Goal: Task Accomplishment & Management: Manage account settings

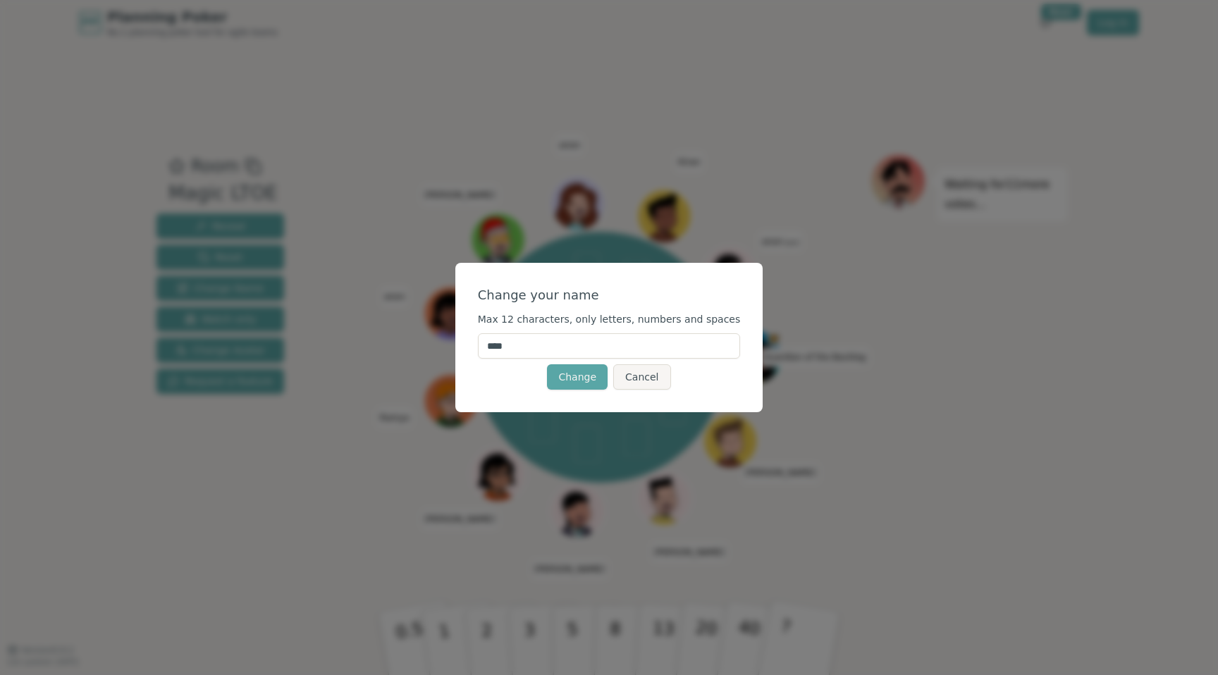
click at [567, 348] on input "****" at bounding box center [609, 345] width 263 height 25
type input "***"
click button "Change" at bounding box center [577, 376] width 61 height 25
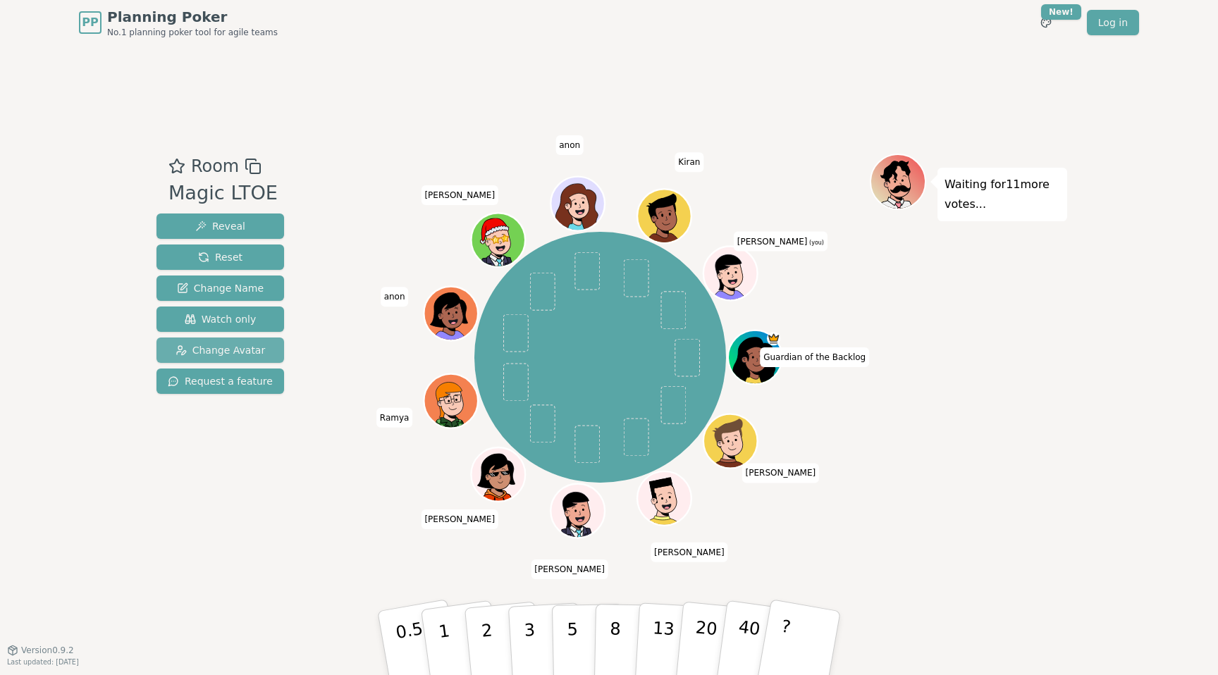
click at [224, 350] on span "Change Avatar" at bounding box center [220, 350] width 90 height 14
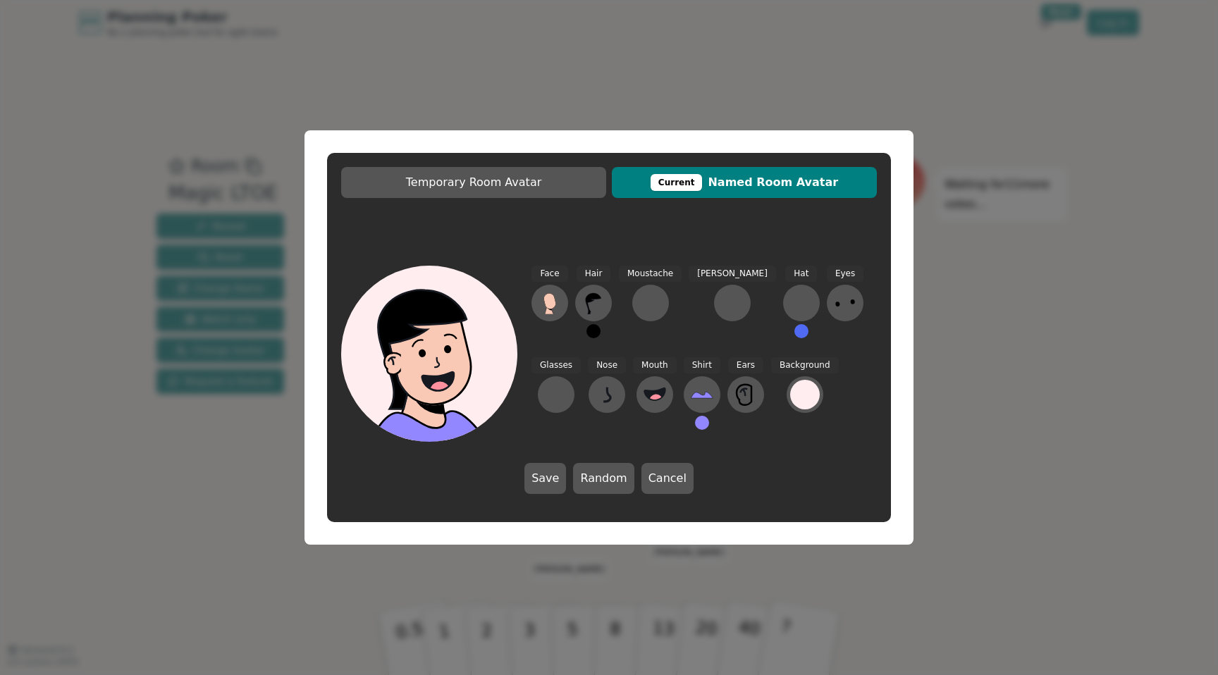
click at [570, 295] on div "Face Hair Moustache [PERSON_NAME] Hat Eyes Glasses Nose Mouth Shirt Ears Backgr…" at bounding box center [703, 354] width 345 height 176
click at [551, 299] on icon at bounding box center [549, 301] width 12 height 16
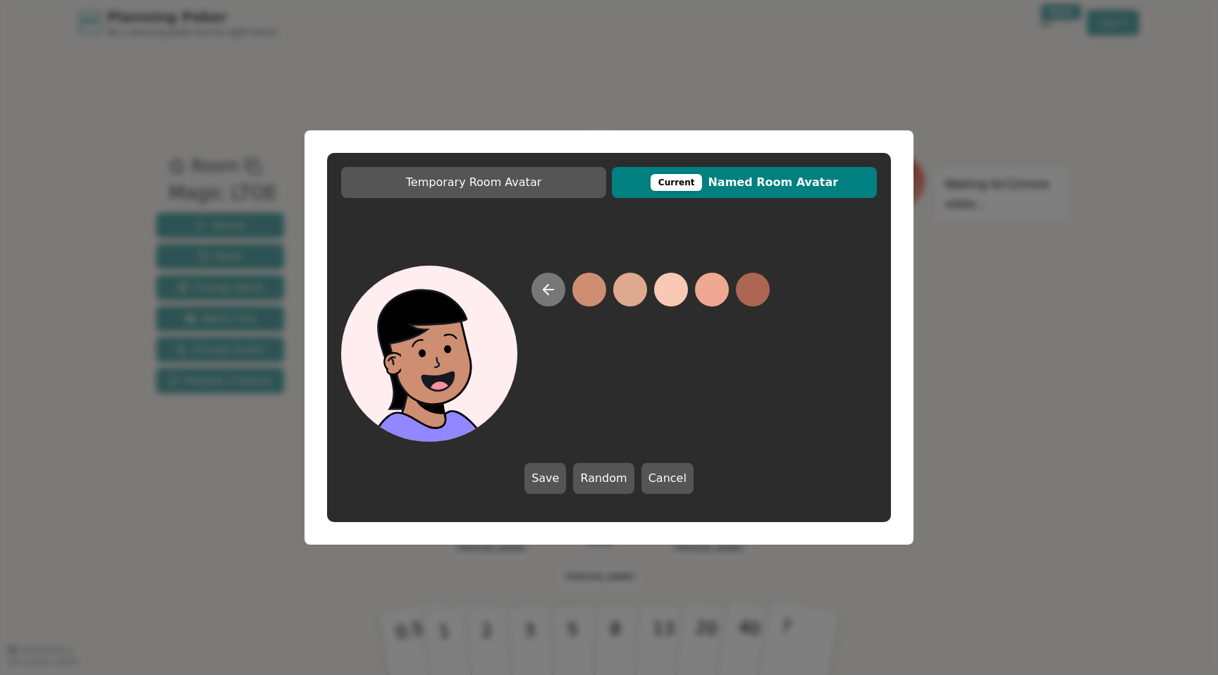
click at [549, 295] on icon at bounding box center [548, 289] width 17 height 17
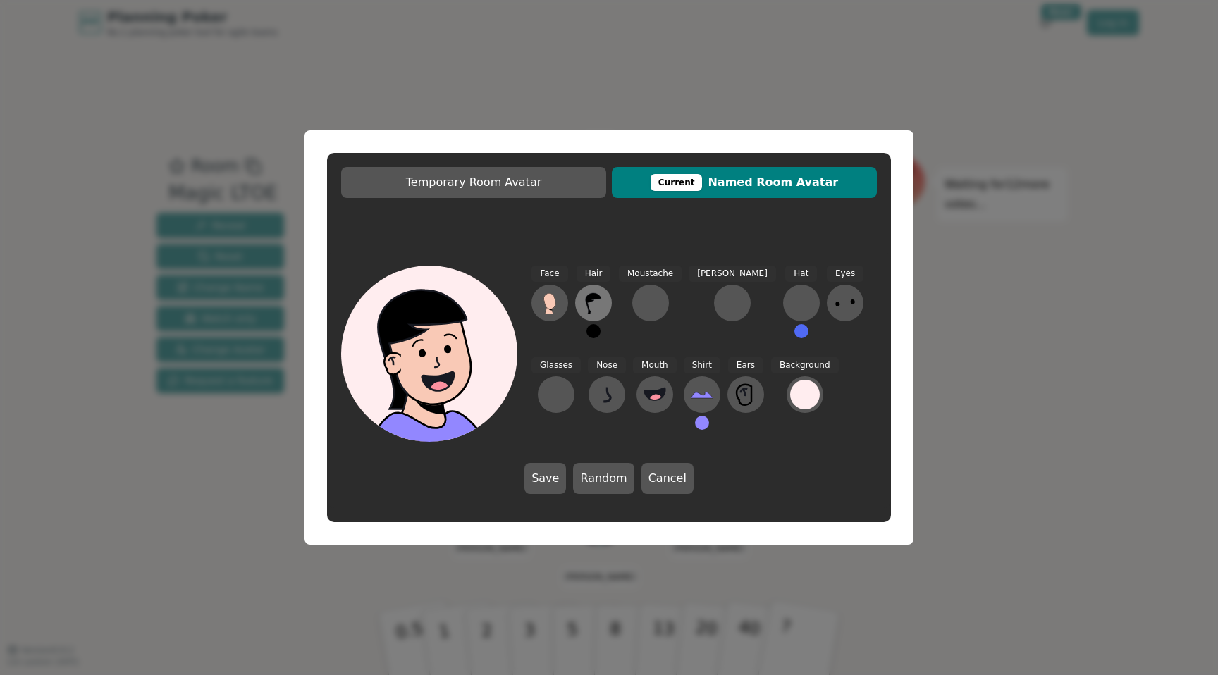
click at [583, 302] on icon at bounding box center [593, 303] width 23 height 23
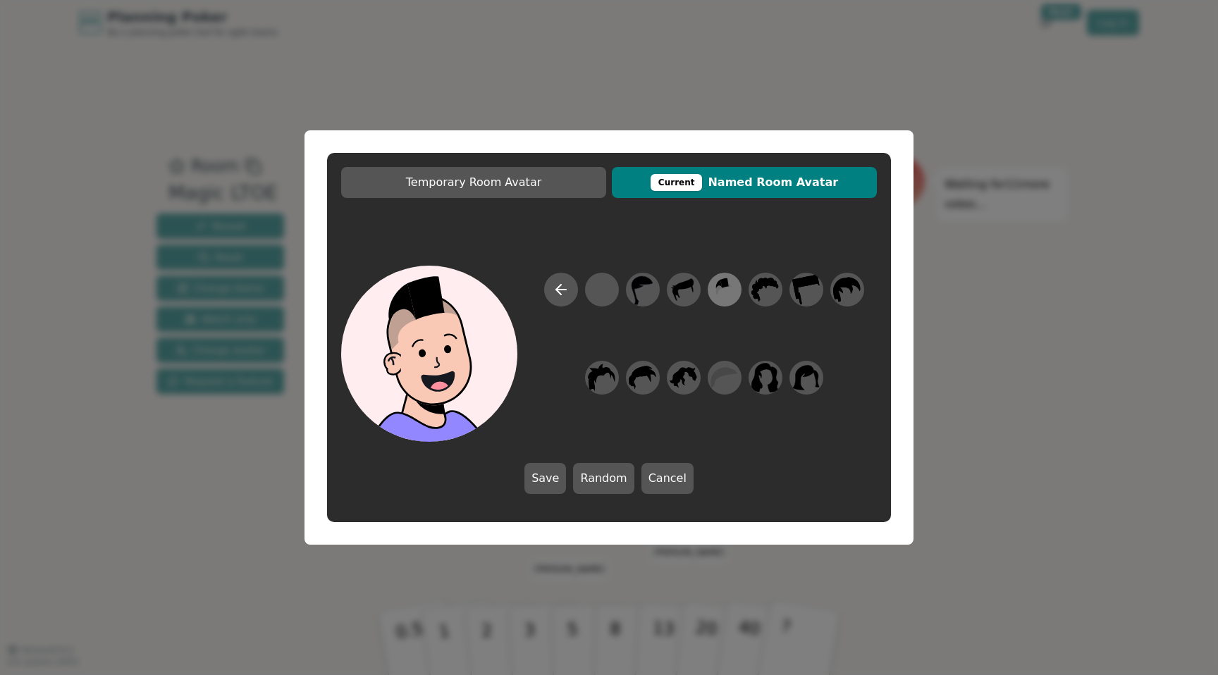
click at [731, 292] on icon at bounding box center [723, 290] width 27 height 32
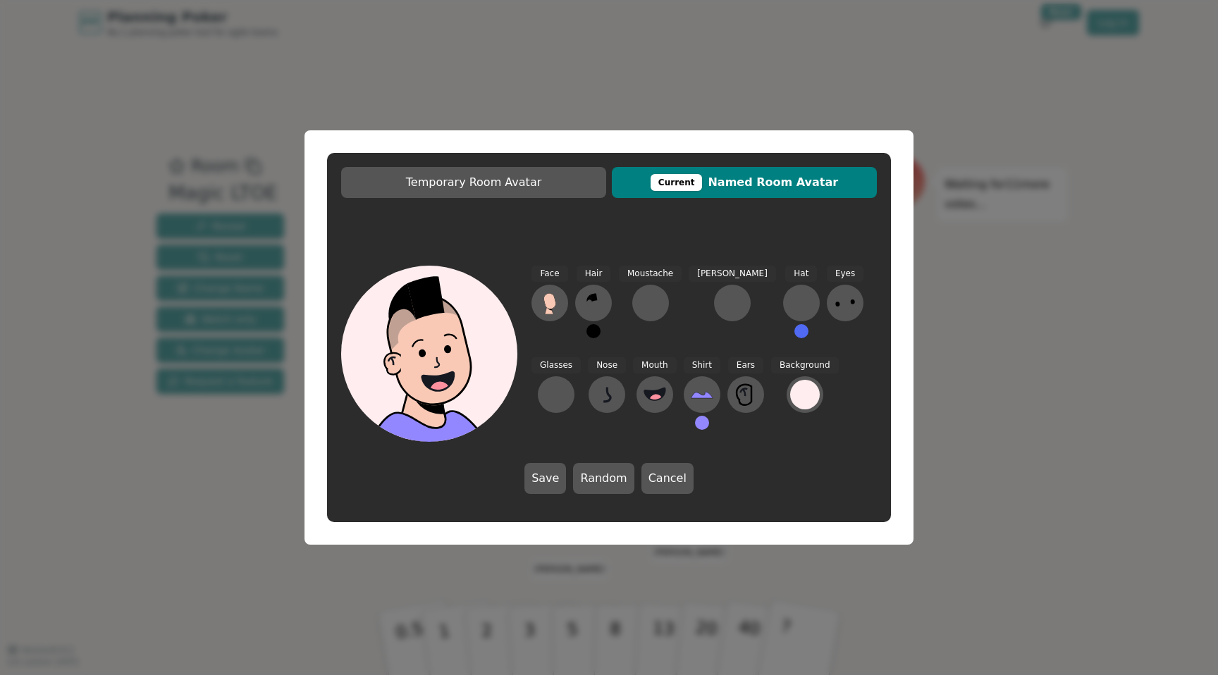
click at [589, 333] on button at bounding box center [593, 331] width 14 height 14
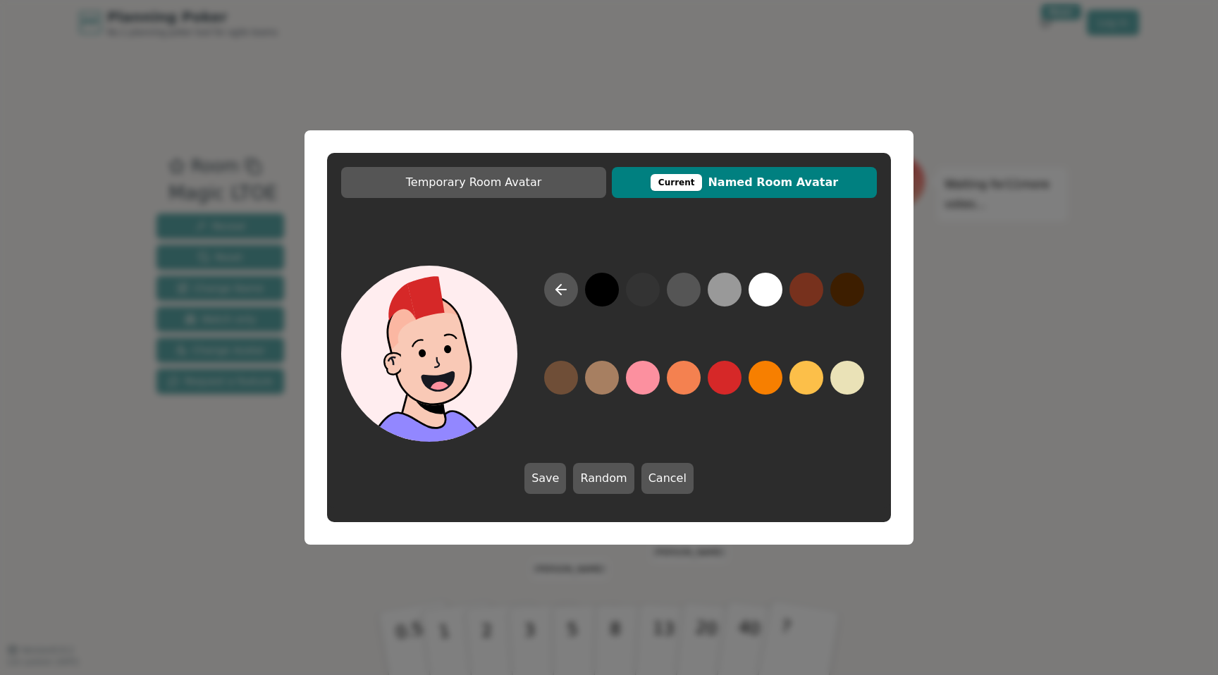
click at [721, 382] on button at bounding box center [724, 378] width 34 height 34
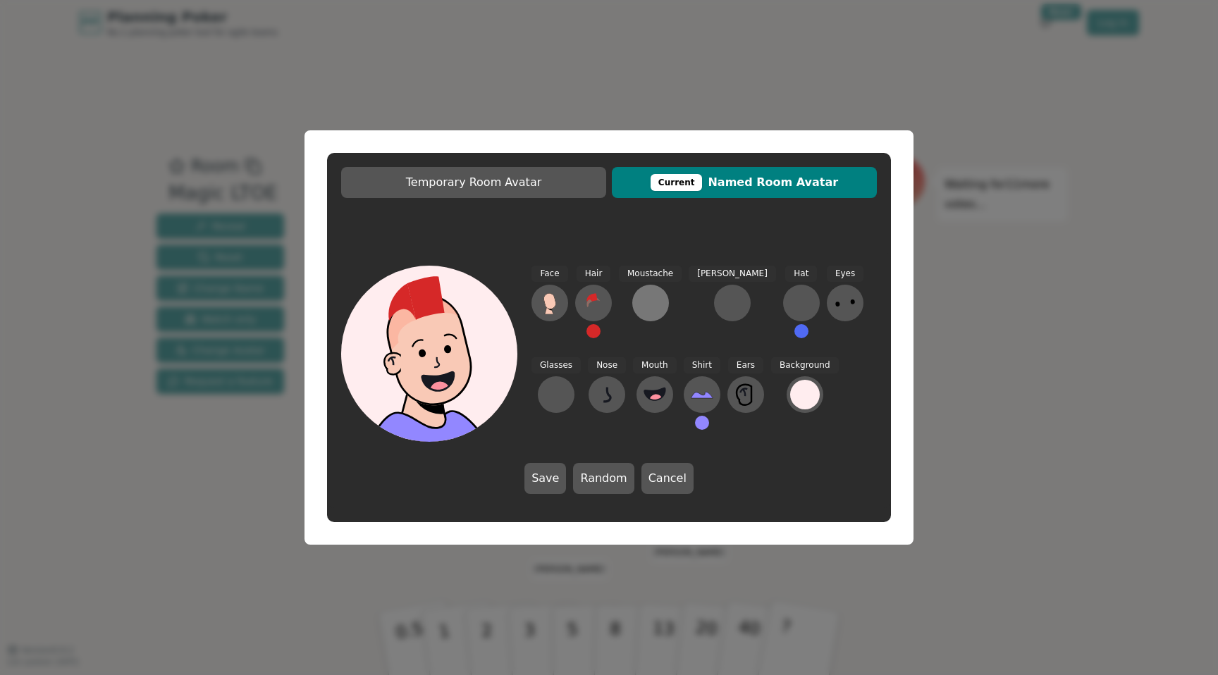
click at [644, 306] on div at bounding box center [650, 303] width 23 height 23
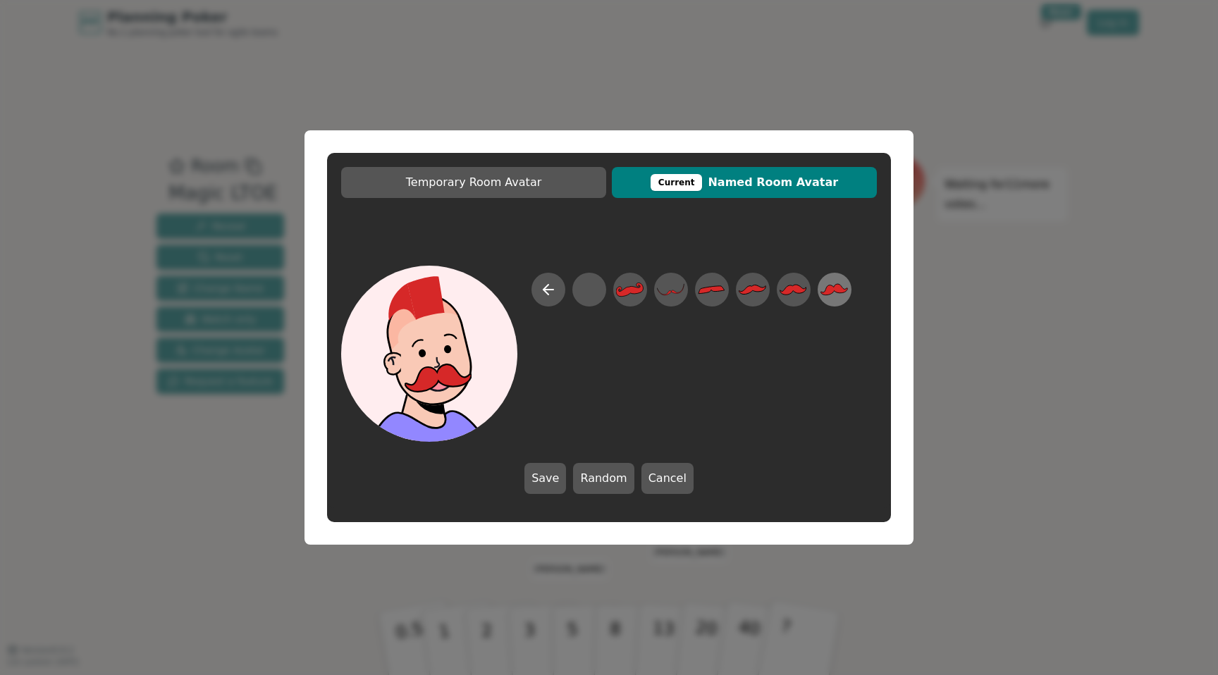
click at [836, 292] on icon at bounding box center [834, 289] width 27 height 11
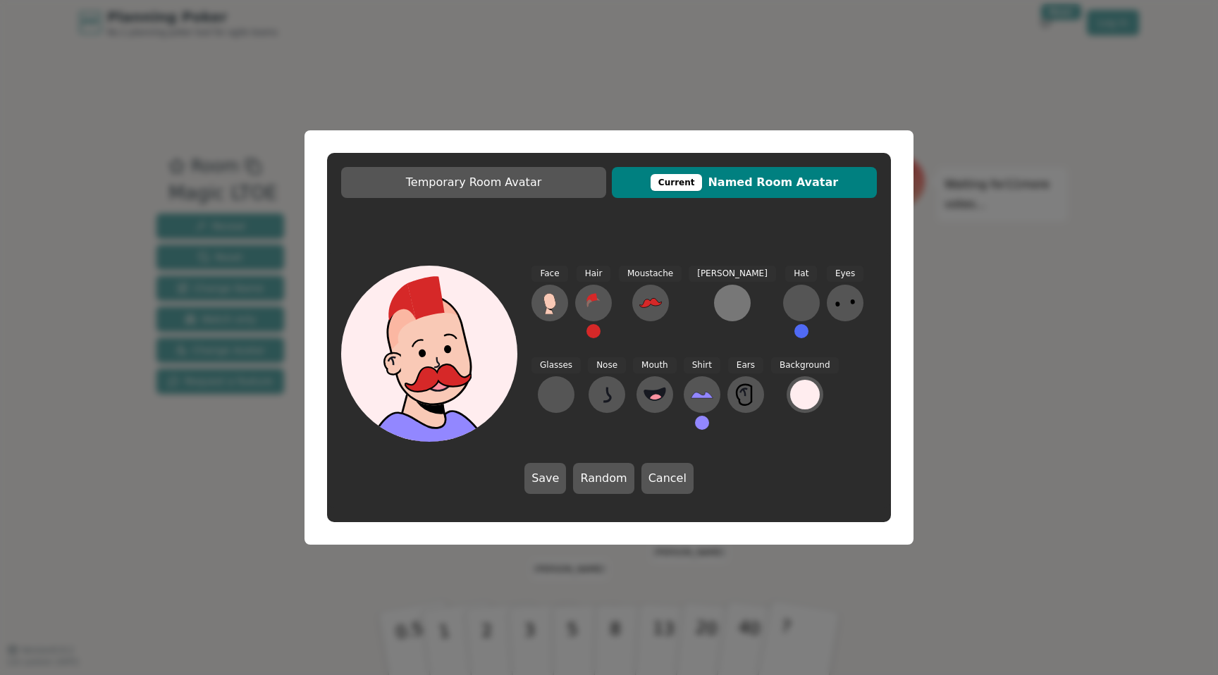
click at [714, 315] on button at bounding box center [732, 303] width 37 height 37
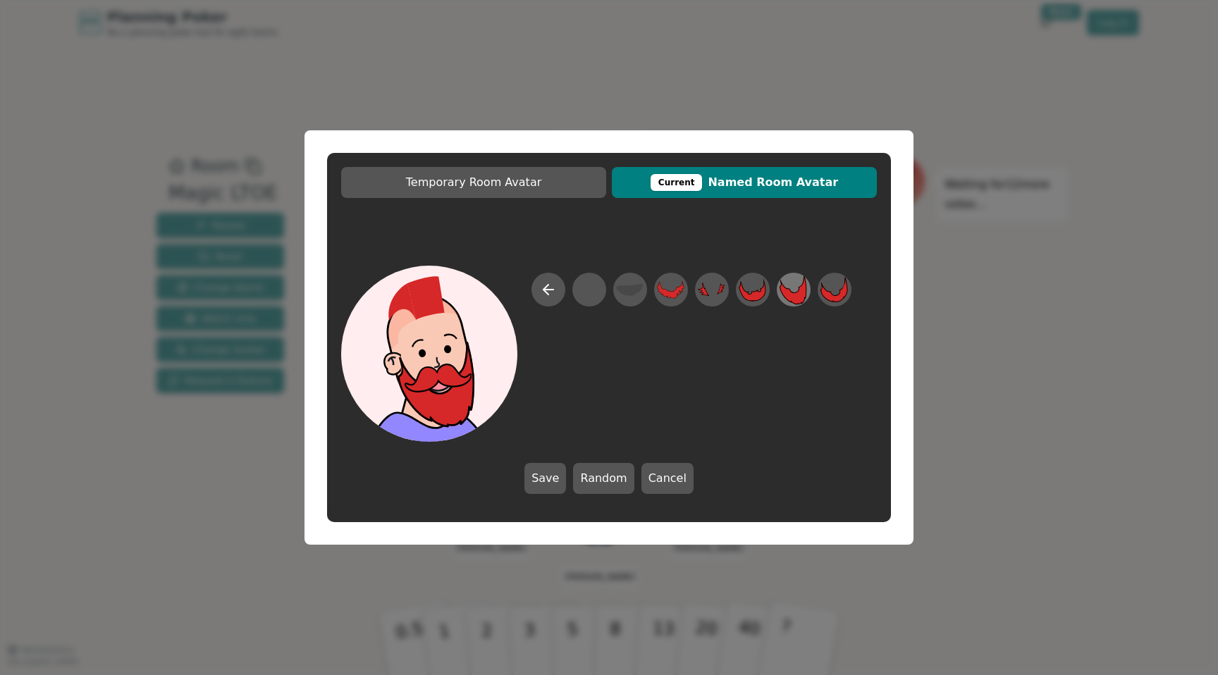
click at [798, 292] on icon at bounding box center [792, 289] width 27 height 30
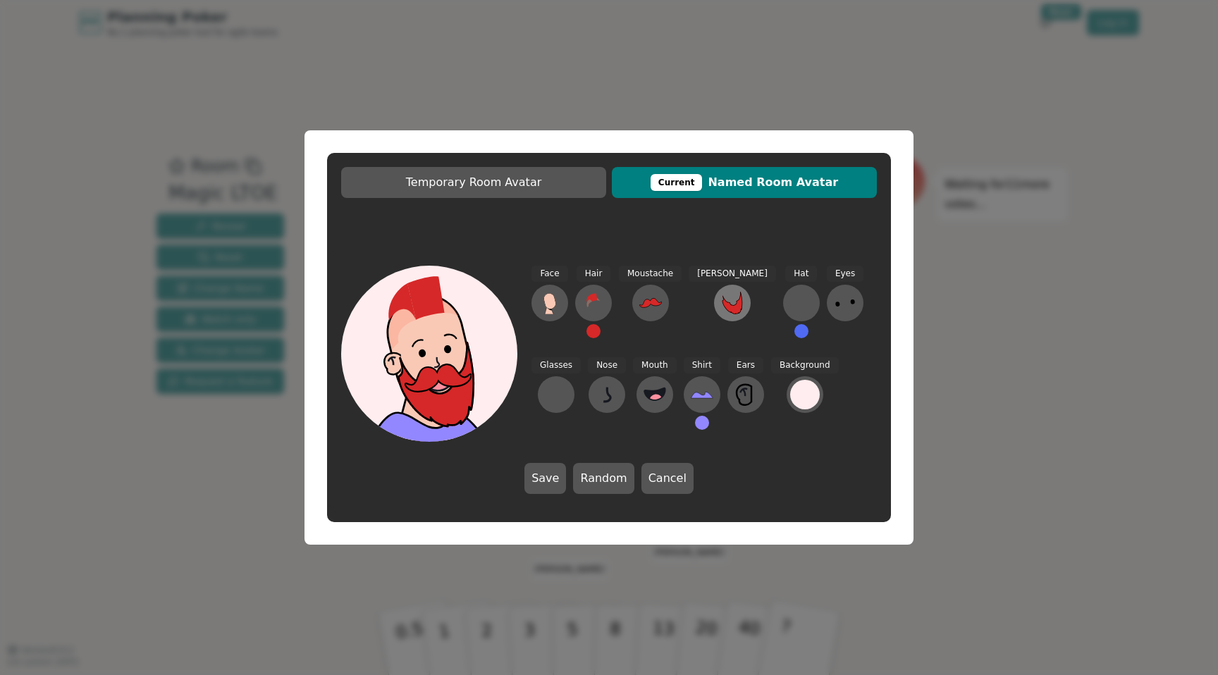
click at [721, 298] on icon at bounding box center [732, 303] width 23 height 23
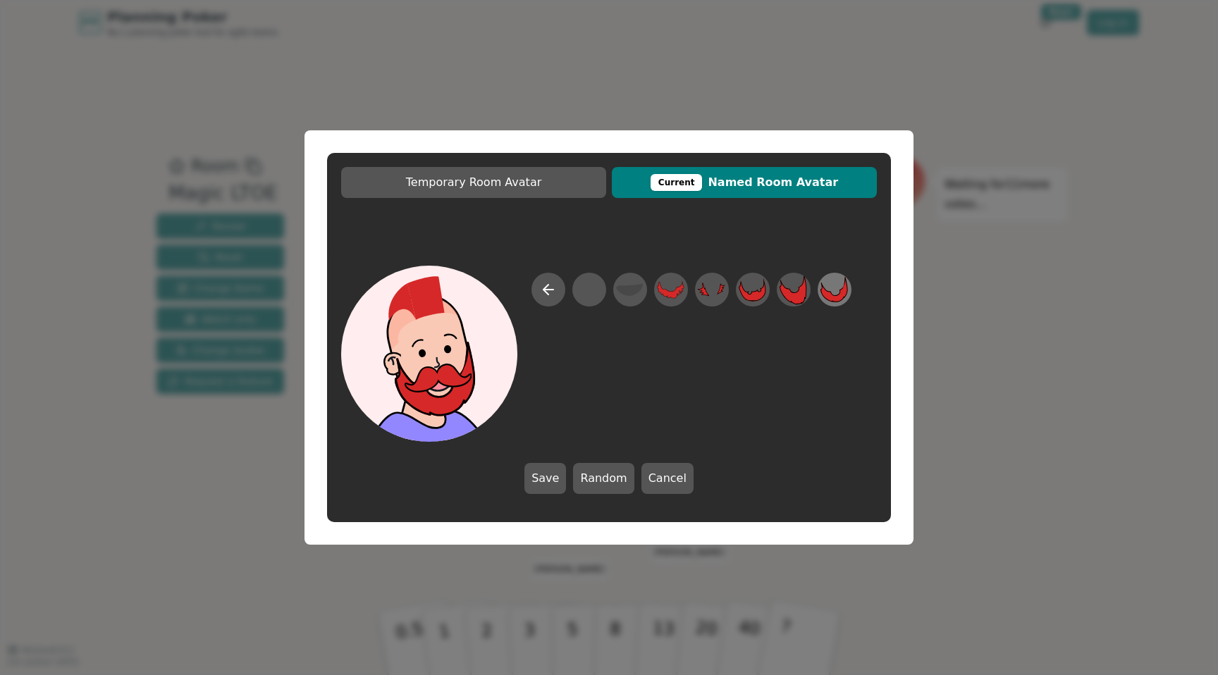
click at [828, 298] on icon at bounding box center [833, 289] width 27 height 25
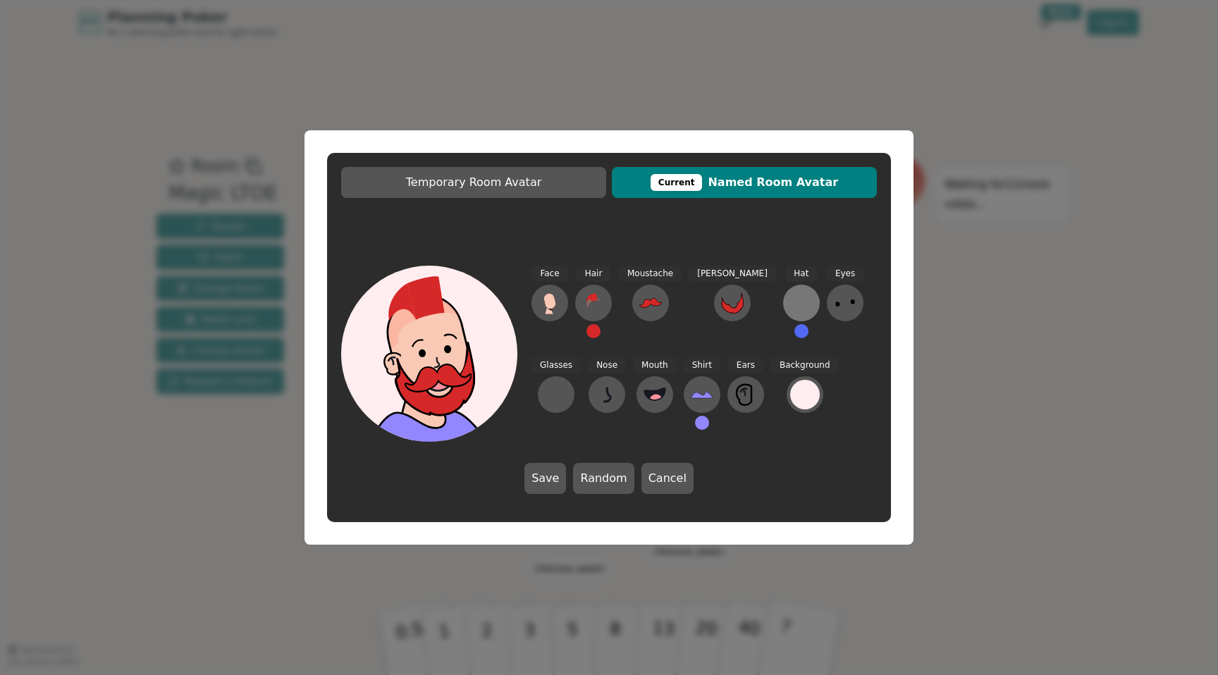
click at [790, 311] on div at bounding box center [801, 303] width 23 height 23
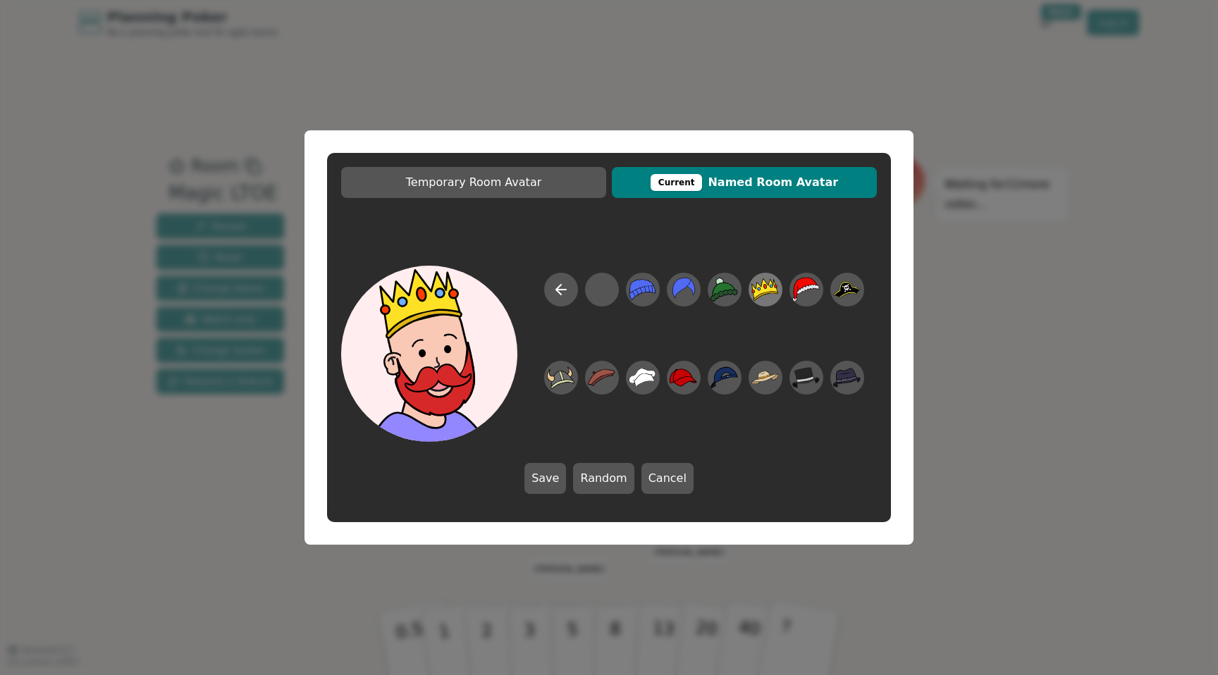
click at [755, 294] on icon at bounding box center [764, 289] width 27 height 23
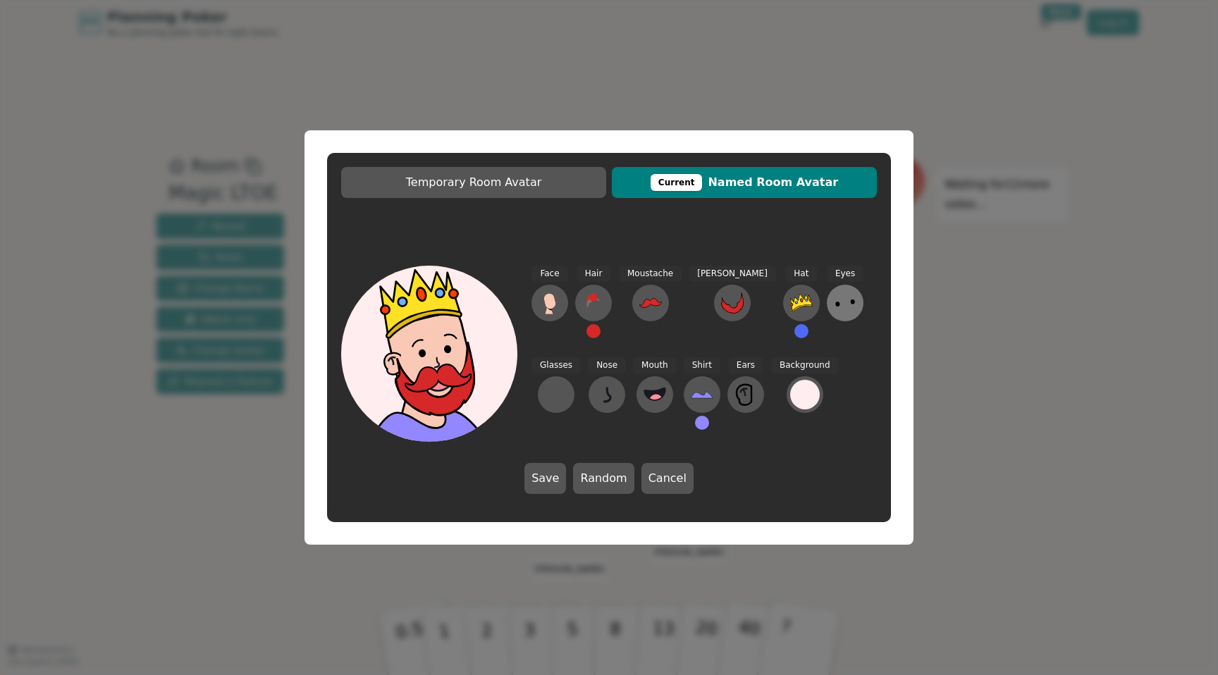
click at [834, 303] on icon at bounding box center [845, 303] width 23 height 23
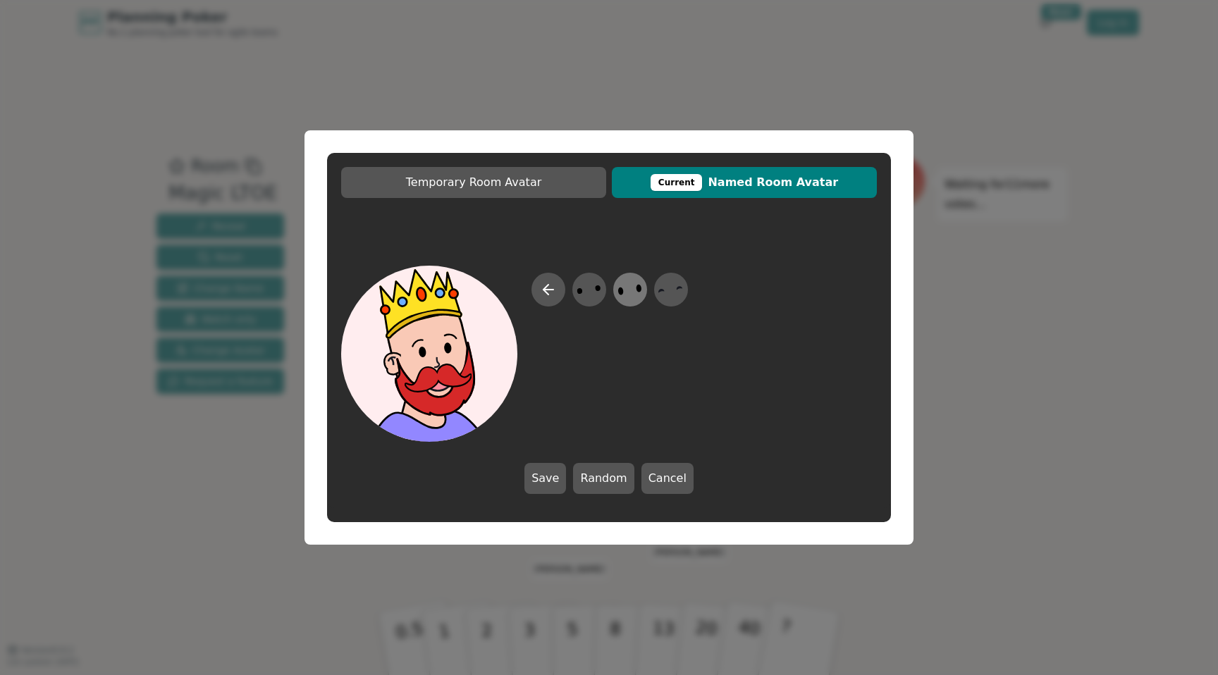
click at [624, 299] on icon at bounding box center [629, 290] width 27 height 32
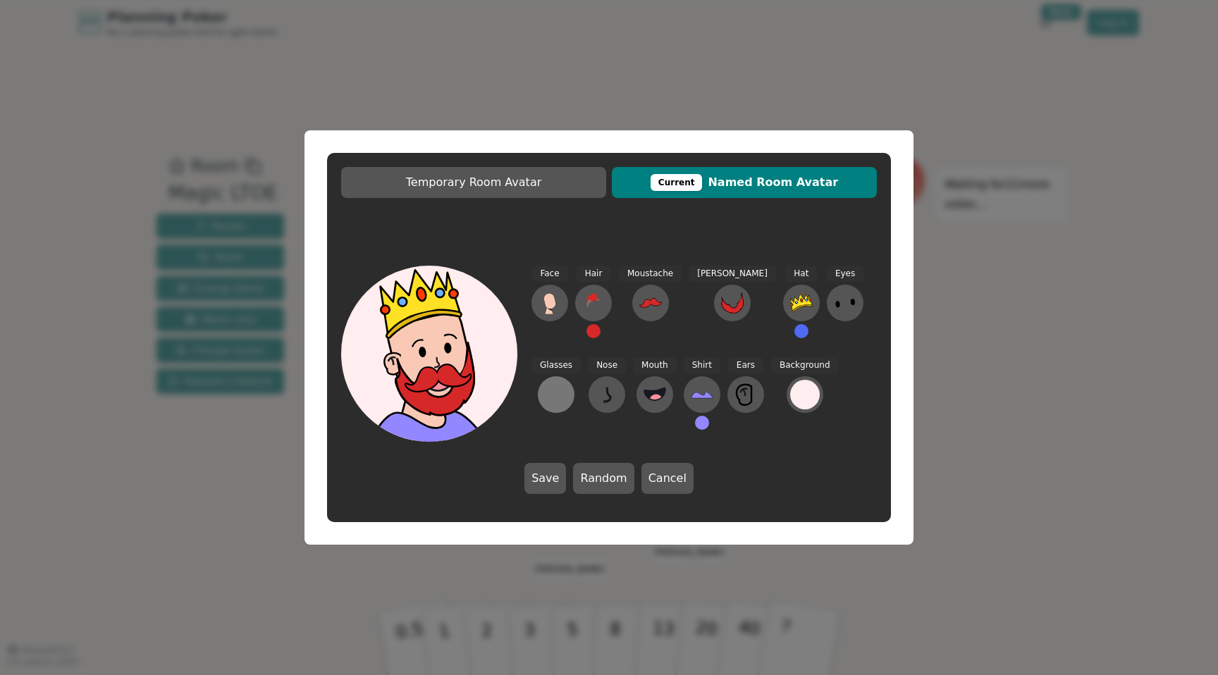
click at [567, 383] on div at bounding box center [556, 394] width 23 height 23
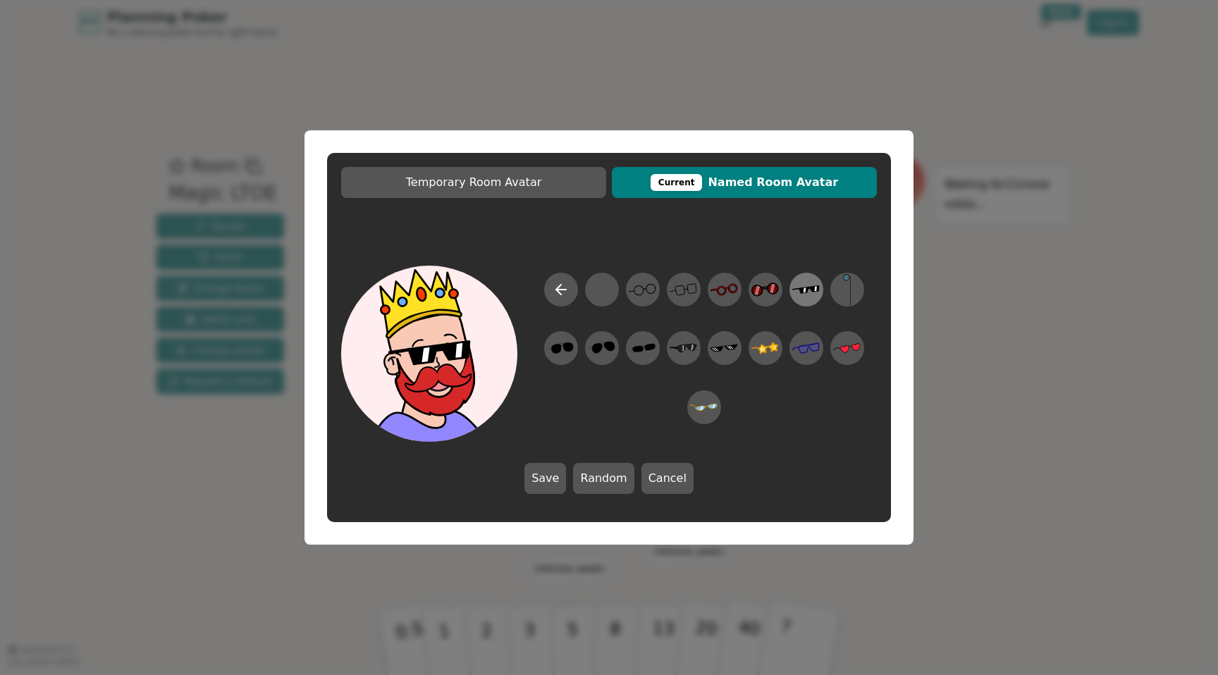
click at [802, 292] on icon at bounding box center [805, 289] width 27 height 8
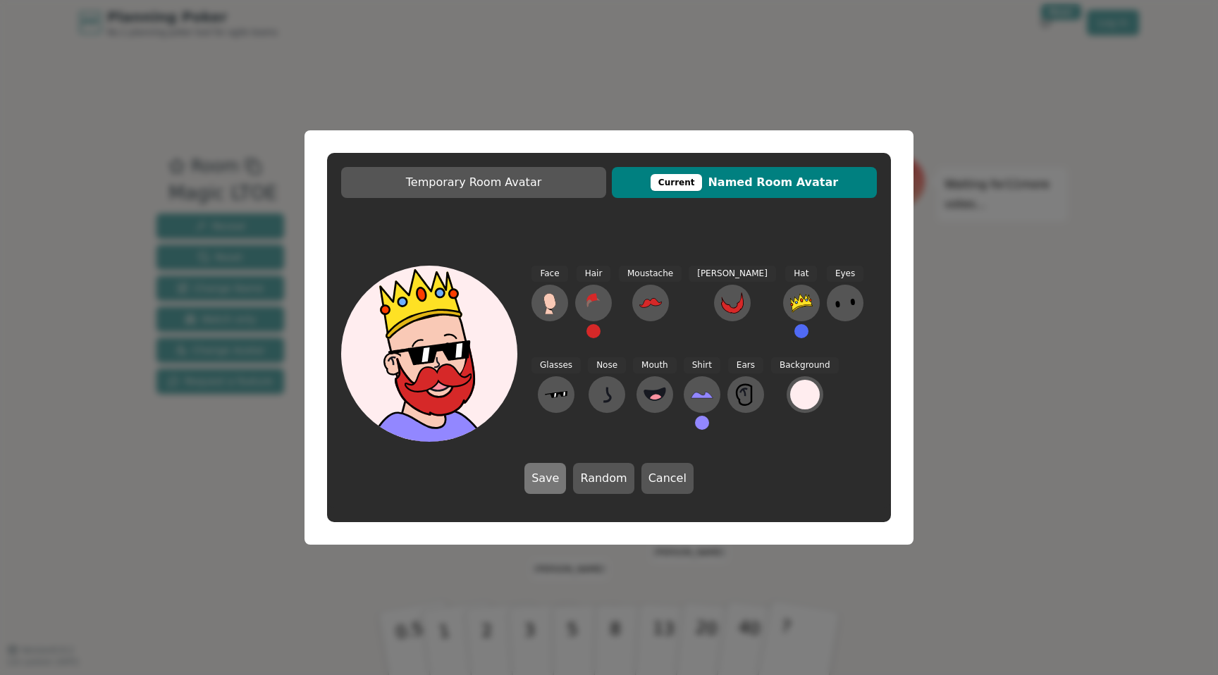
click at [538, 483] on button "Save" at bounding box center [545, 478] width 42 height 31
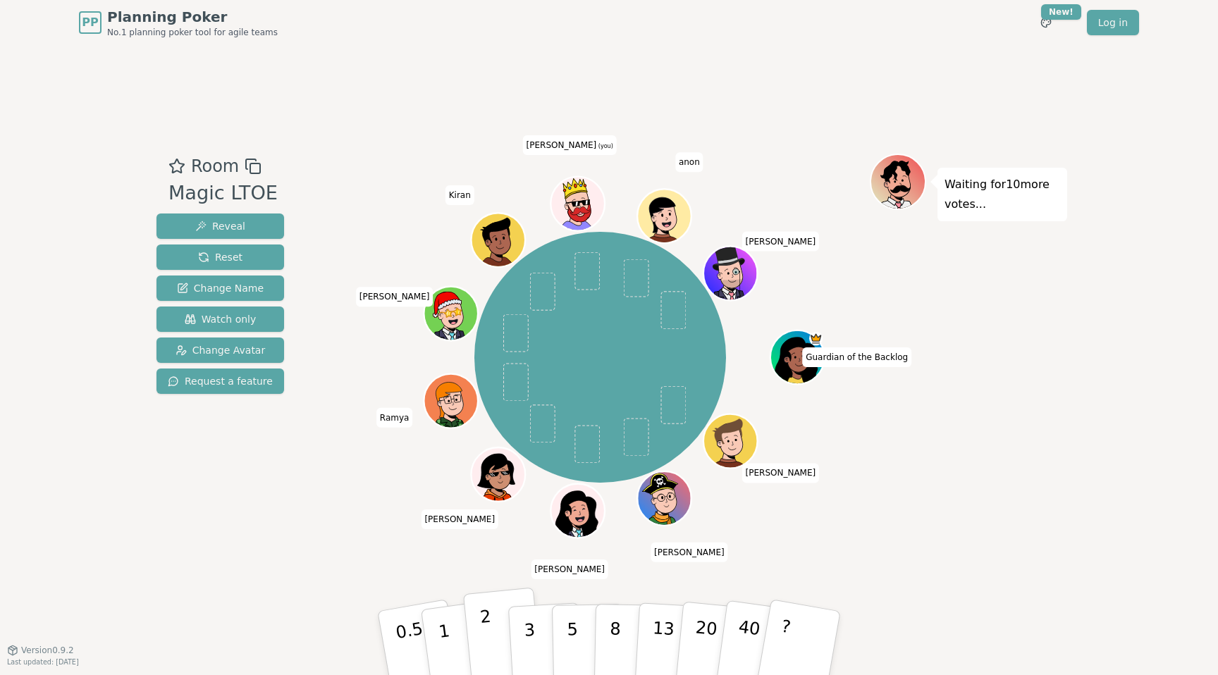
click at [493, 659] on p "2" at bounding box center [488, 645] width 18 height 77
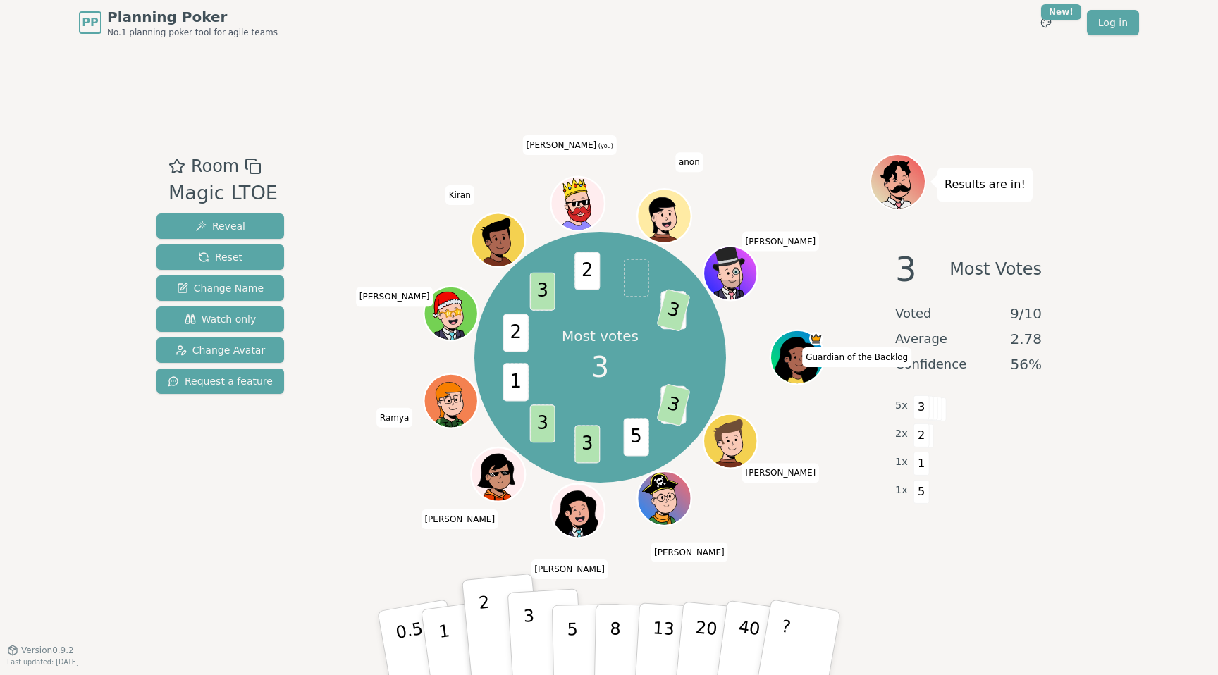
click at [543, 641] on button "3" at bounding box center [545, 643] width 77 height 110
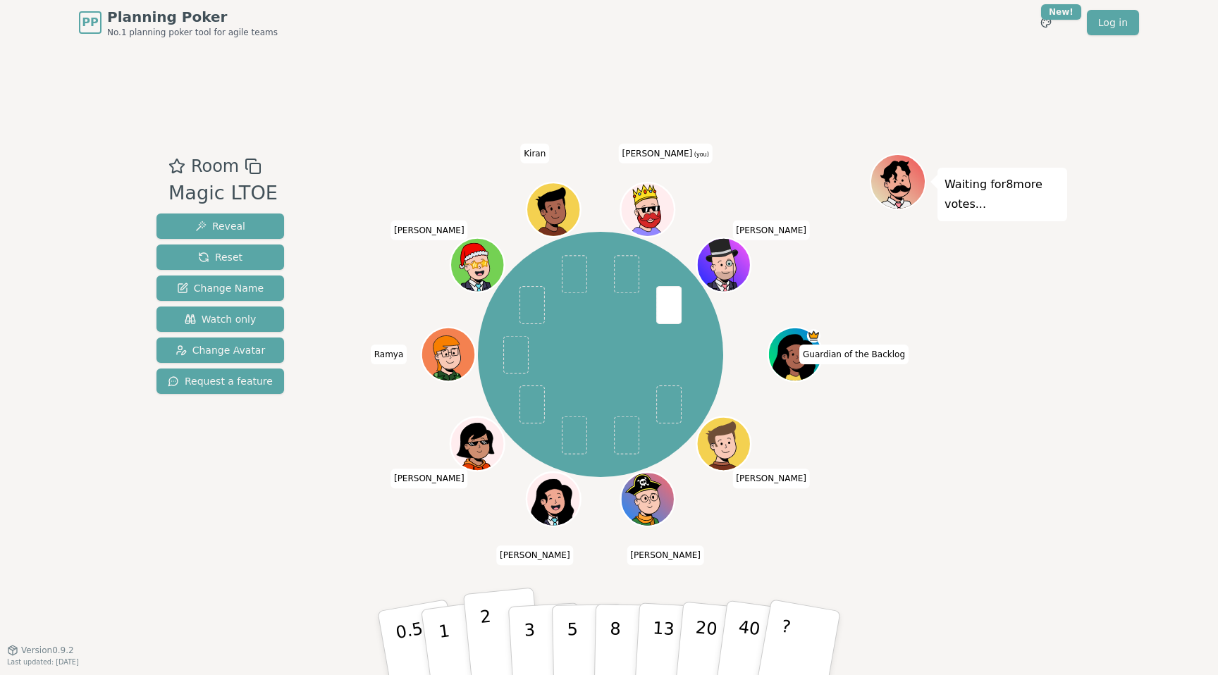
click at [485, 636] on p "2" at bounding box center [488, 645] width 18 height 77
click at [481, 624] on p "2" at bounding box center [488, 645] width 18 height 77
click at [296, 519] on div "Room Magic LTOE Reveal Reset Change Name Watch only Change Avatar Request a fea…" at bounding box center [609, 348] width 916 height 388
